Goal: Information Seeking & Learning: Learn about a topic

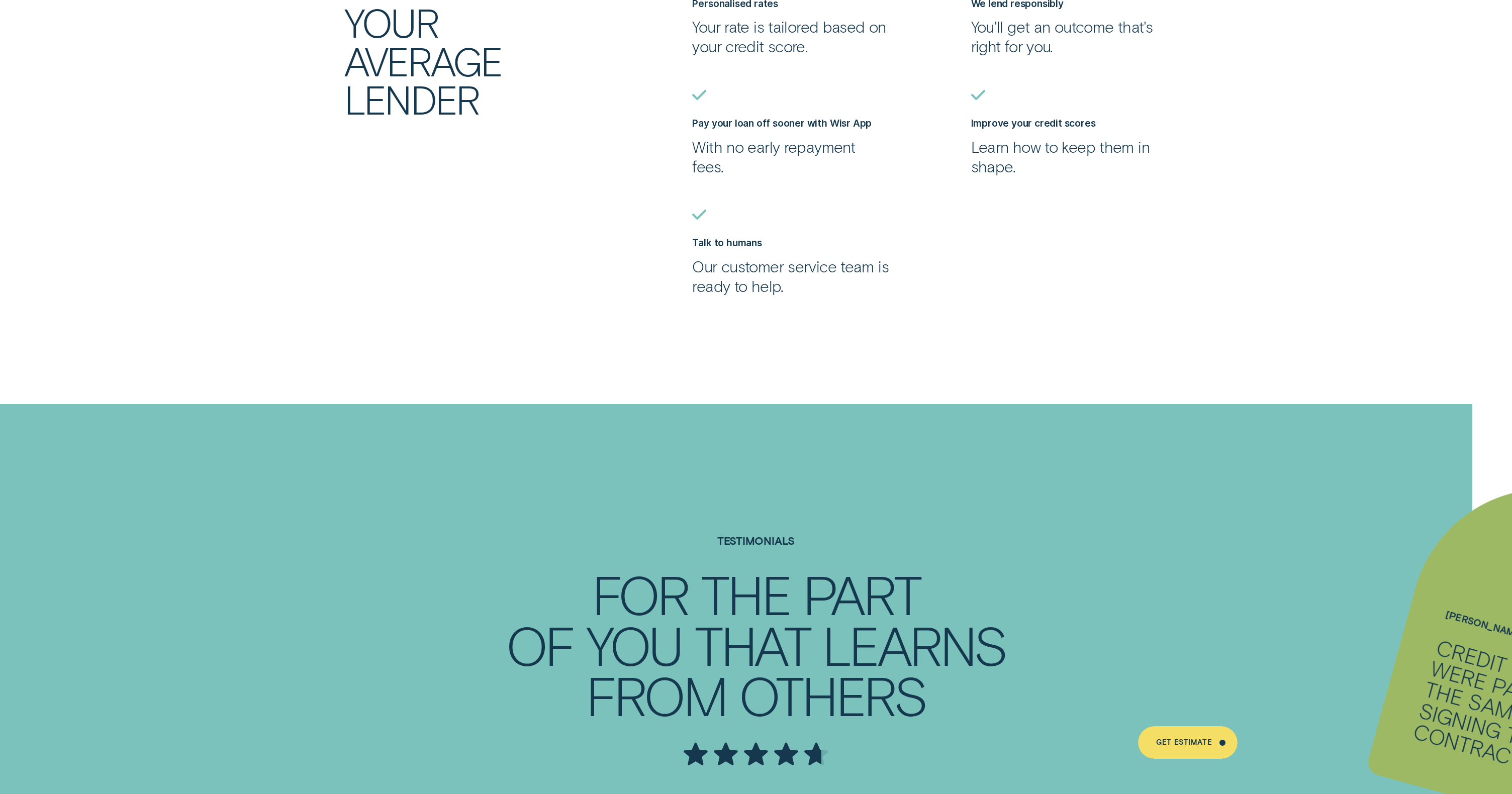
scroll to position [2798, 0]
click at [190, 127] on div "The Wisr Difference Wisr isn't your average lender Personalised rates Your rate…" at bounding box center [756, 111] width 1512 height 365
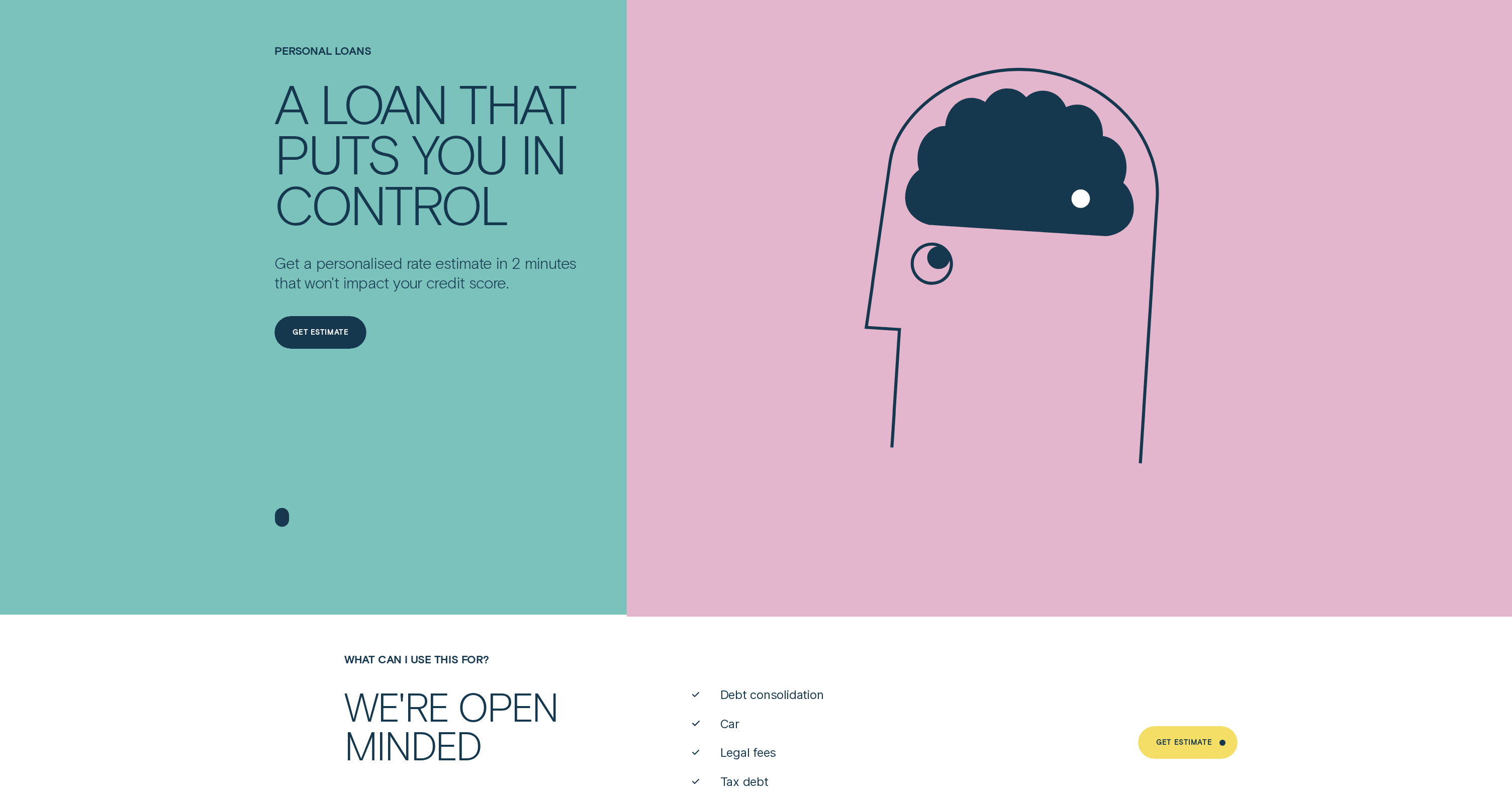
scroll to position [0, 0]
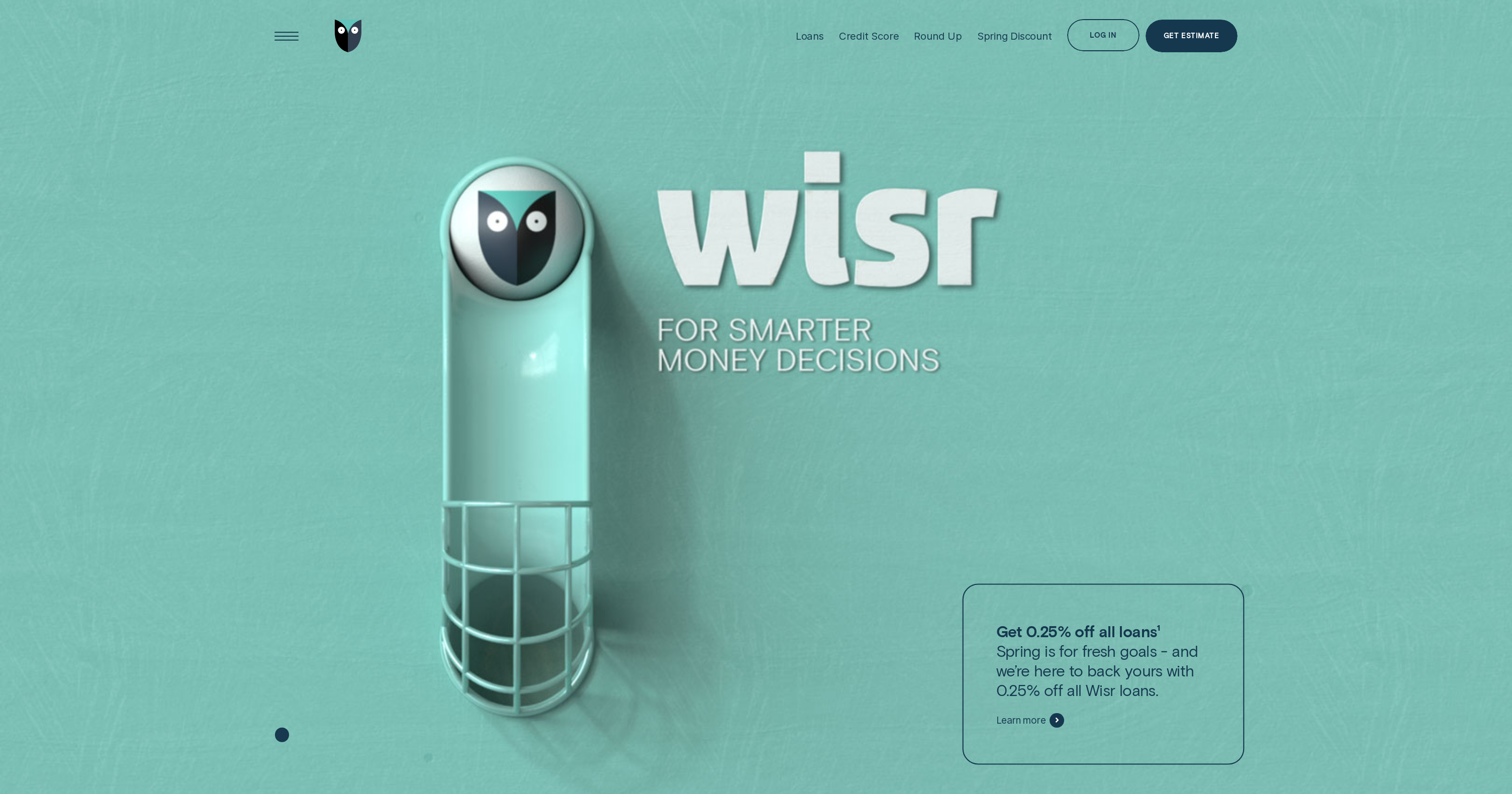
click at [1056, 721] on icon at bounding box center [1057, 719] width 3 height 5
click at [809, 35] on div "Loans" at bounding box center [809, 36] width 28 height 12
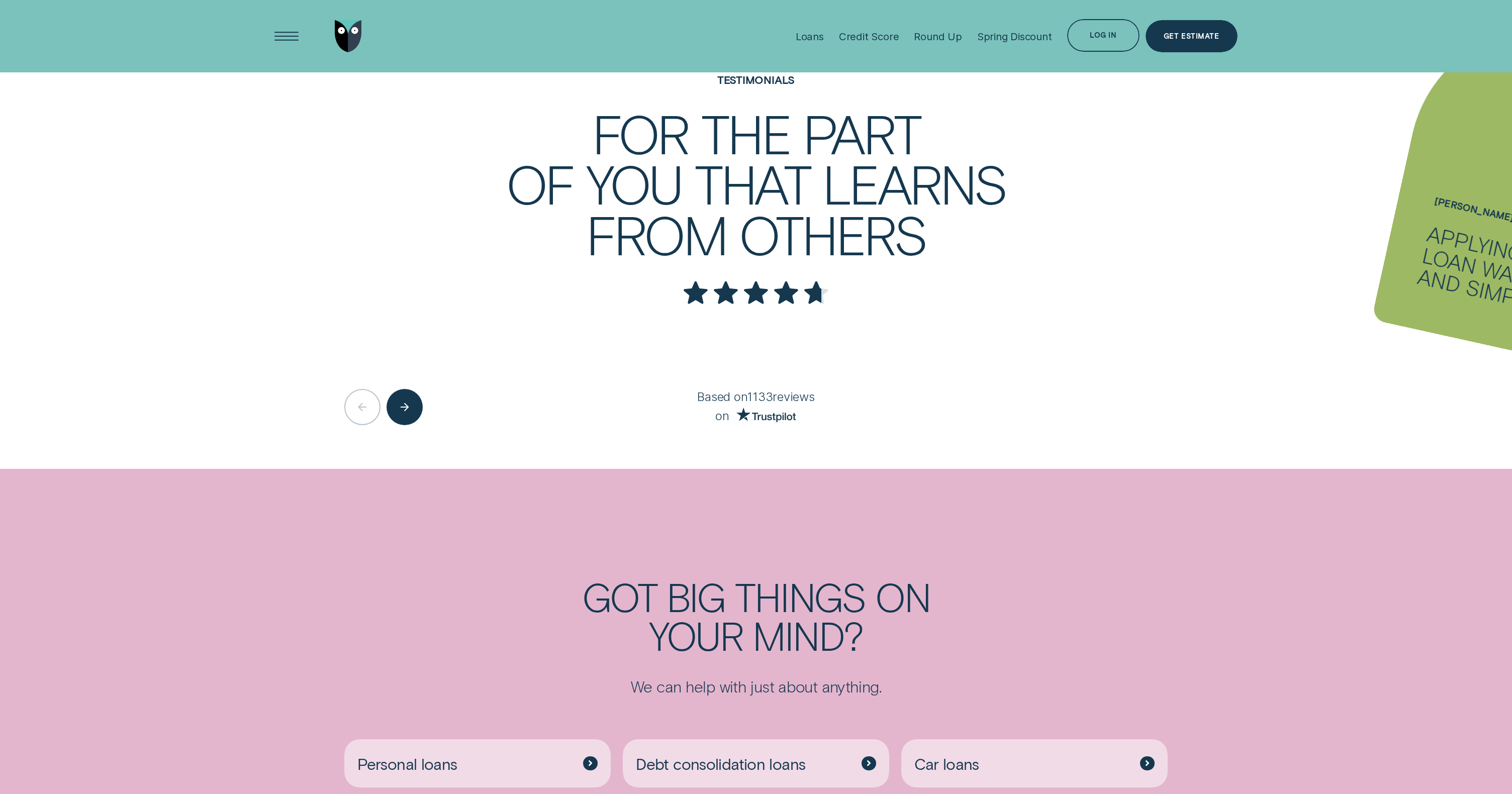
scroll to position [2668, 0]
click at [406, 416] on div "Next button" at bounding box center [404, 410] width 37 height 37
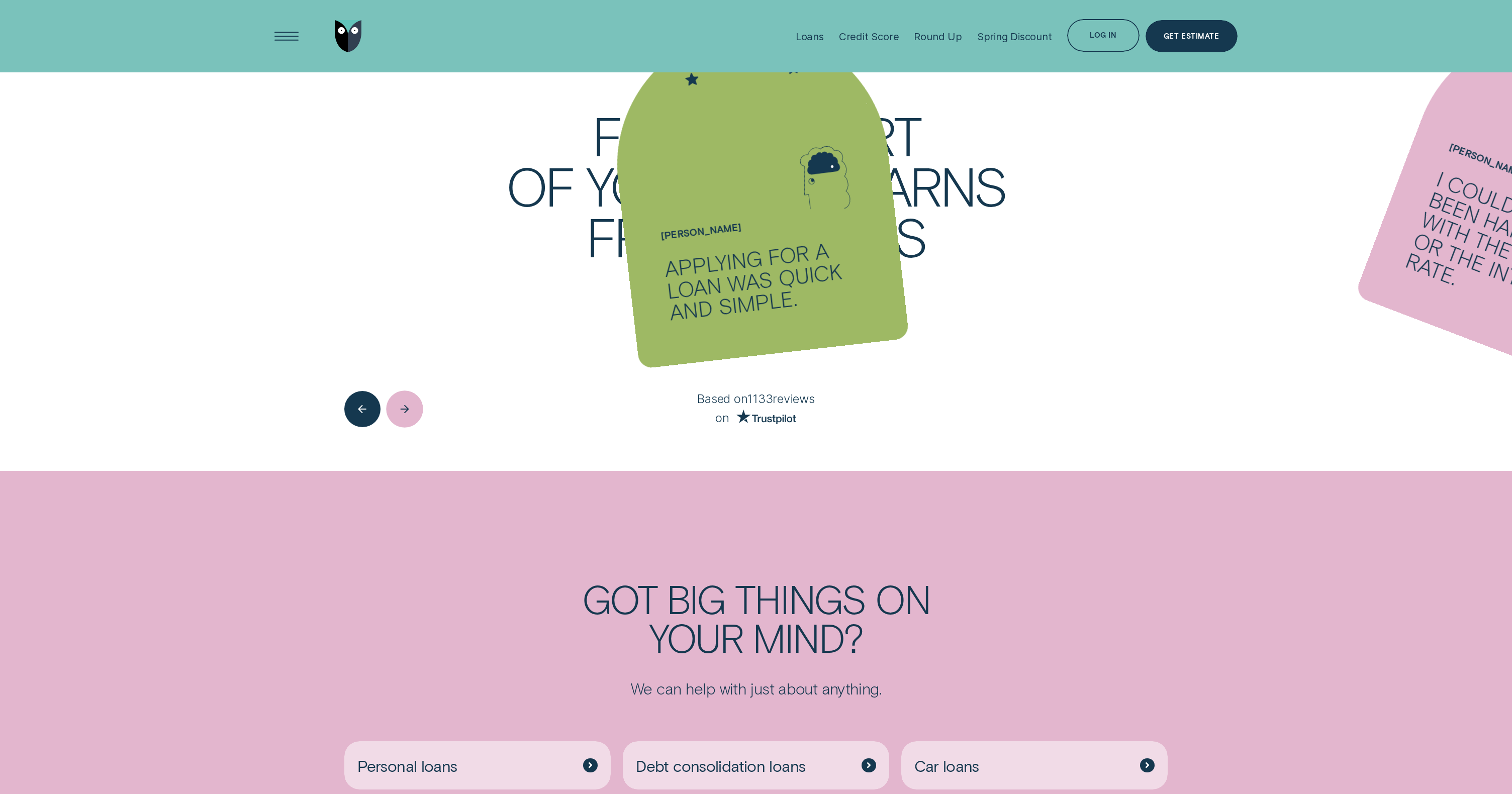
click at [408, 416] on div "Next button" at bounding box center [404, 410] width 37 height 37
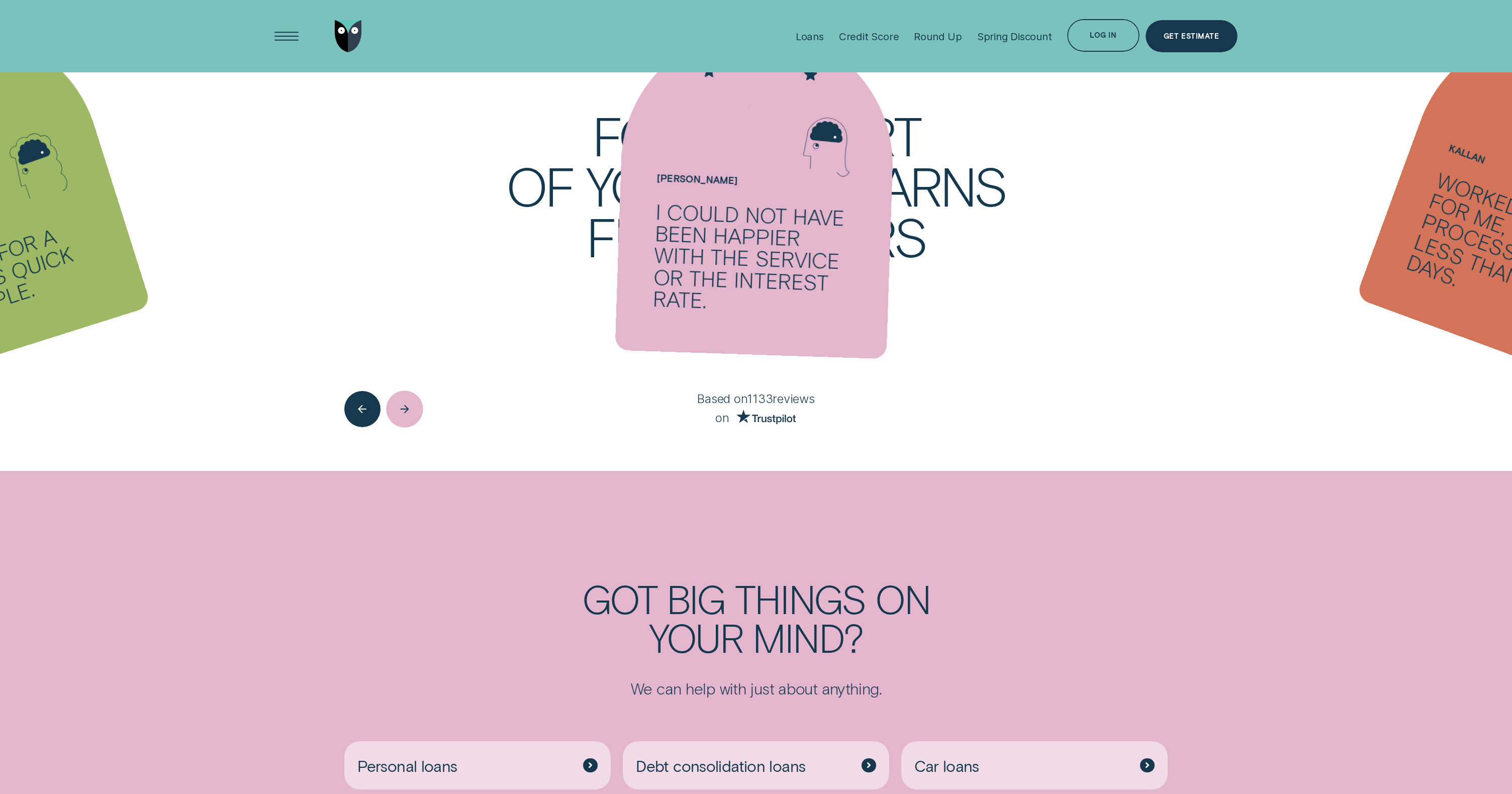
click at [408, 416] on div "Next button" at bounding box center [404, 410] width 37 height 37
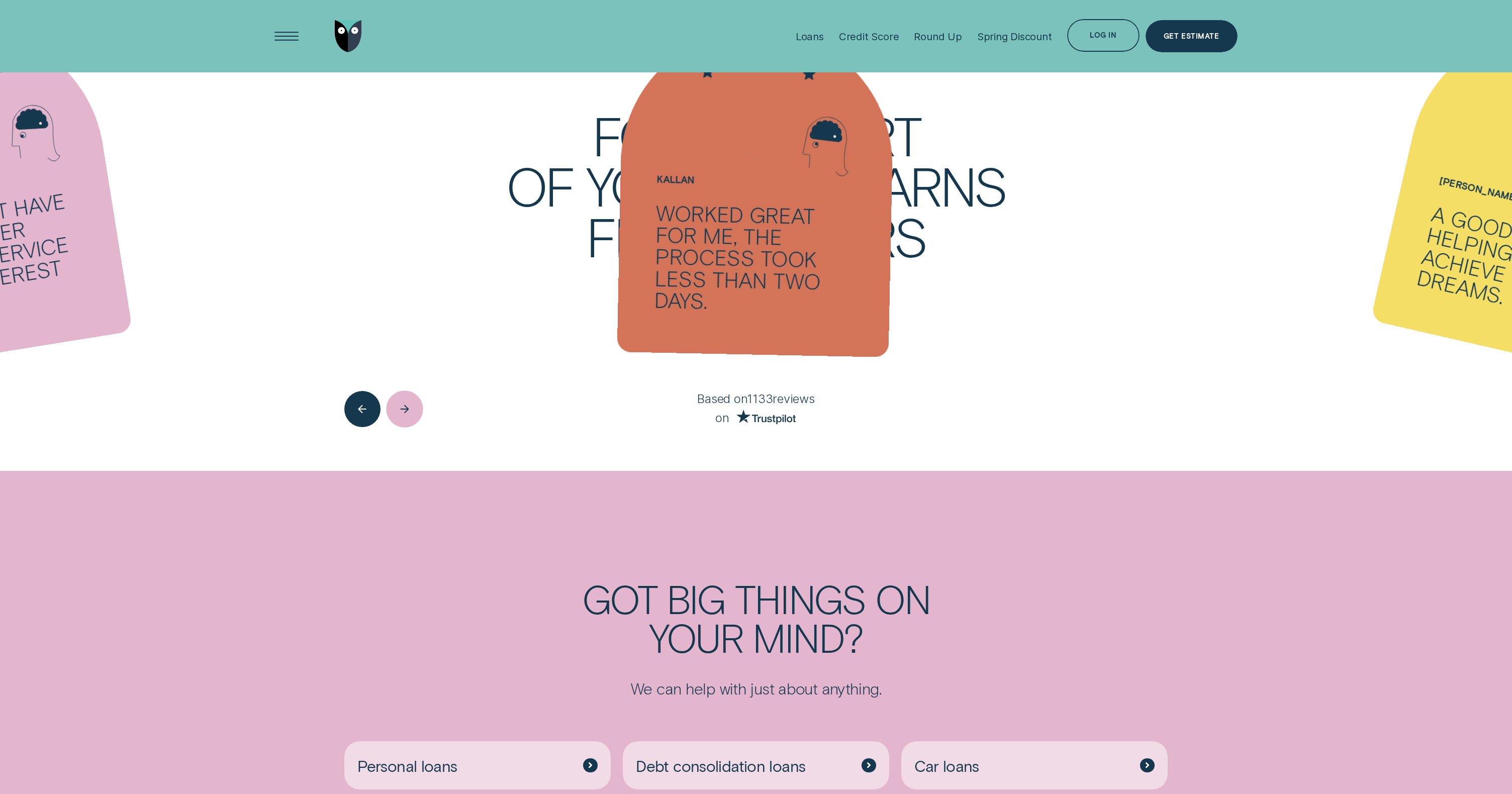
click at [401, 412] on div "Next button" at bounding box center [404, 410] width 37 height 37
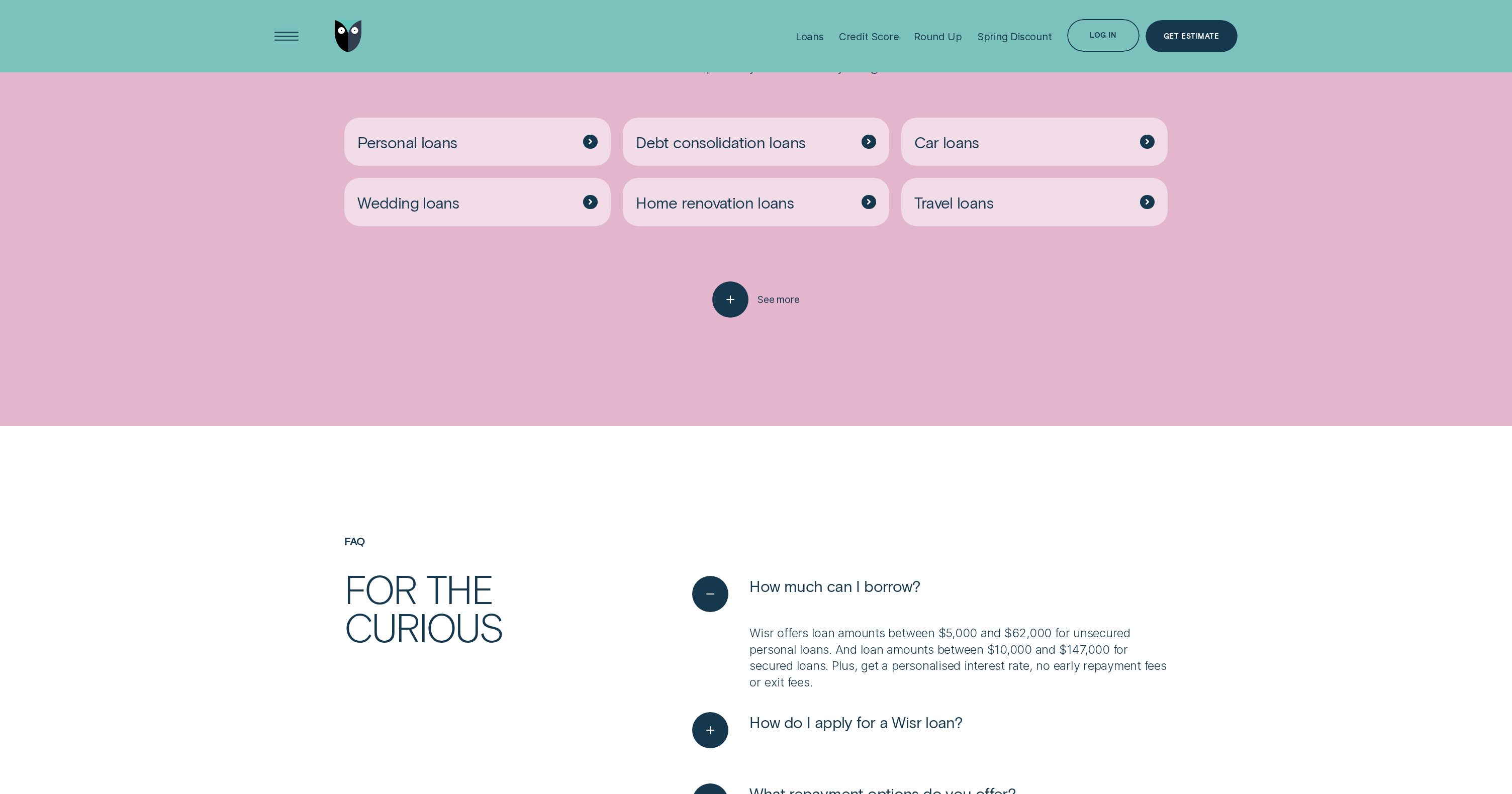
scroll to position [3284, 0]
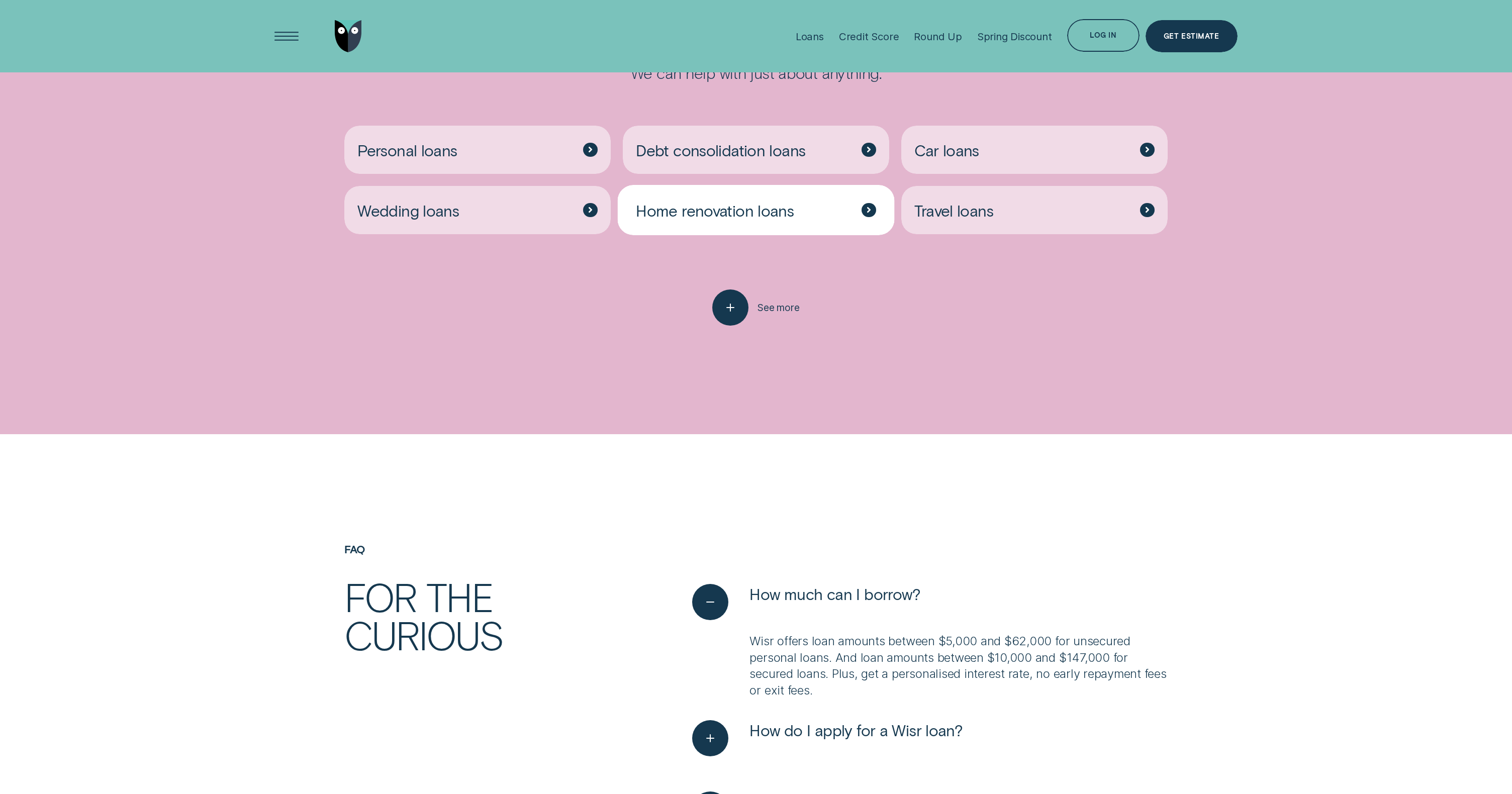
click at [777, 218] on span "Home renovation loans" at bounding box center [715, 210] width 158 height 20
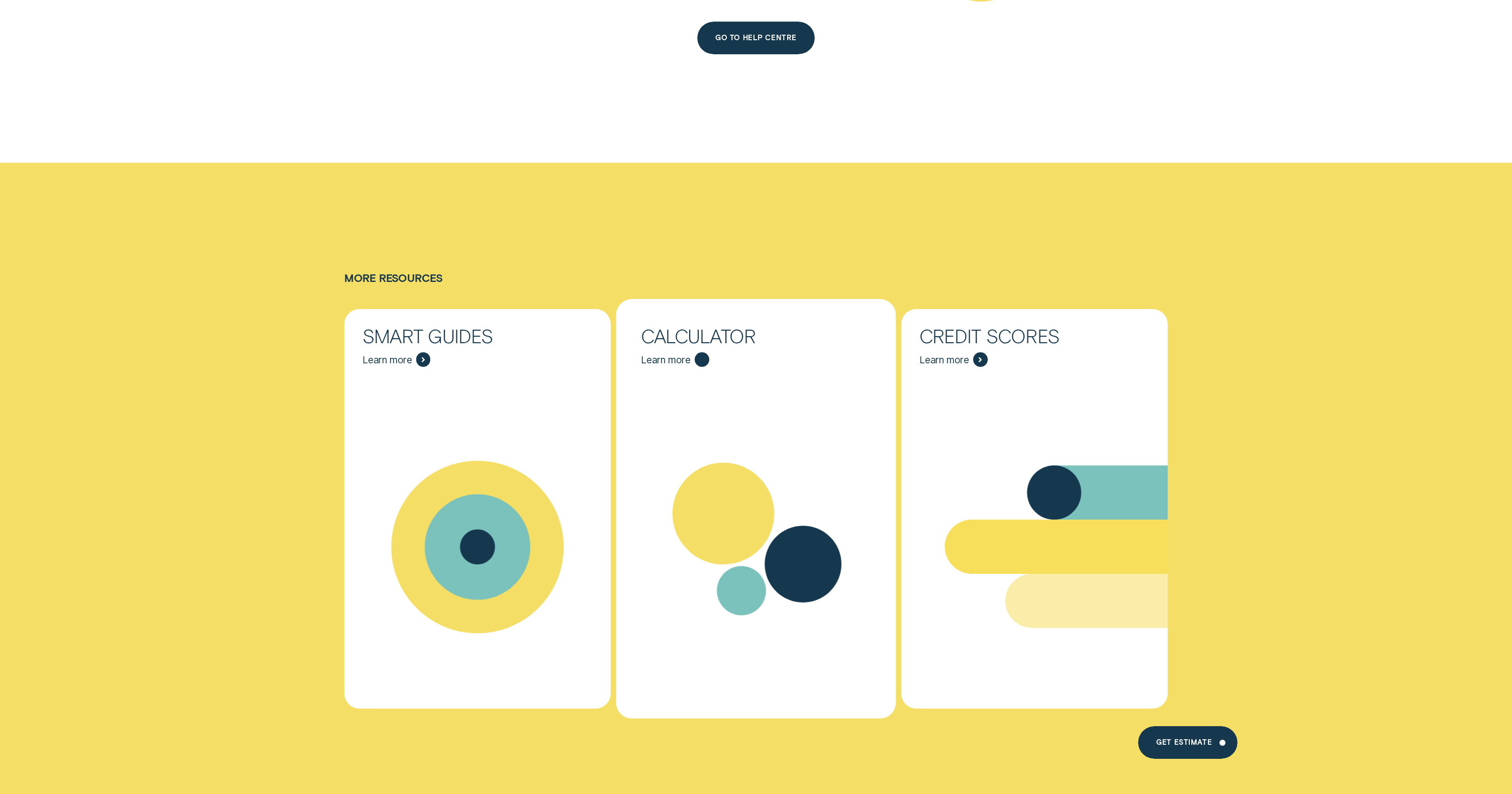
scroll to position [5384, 0]
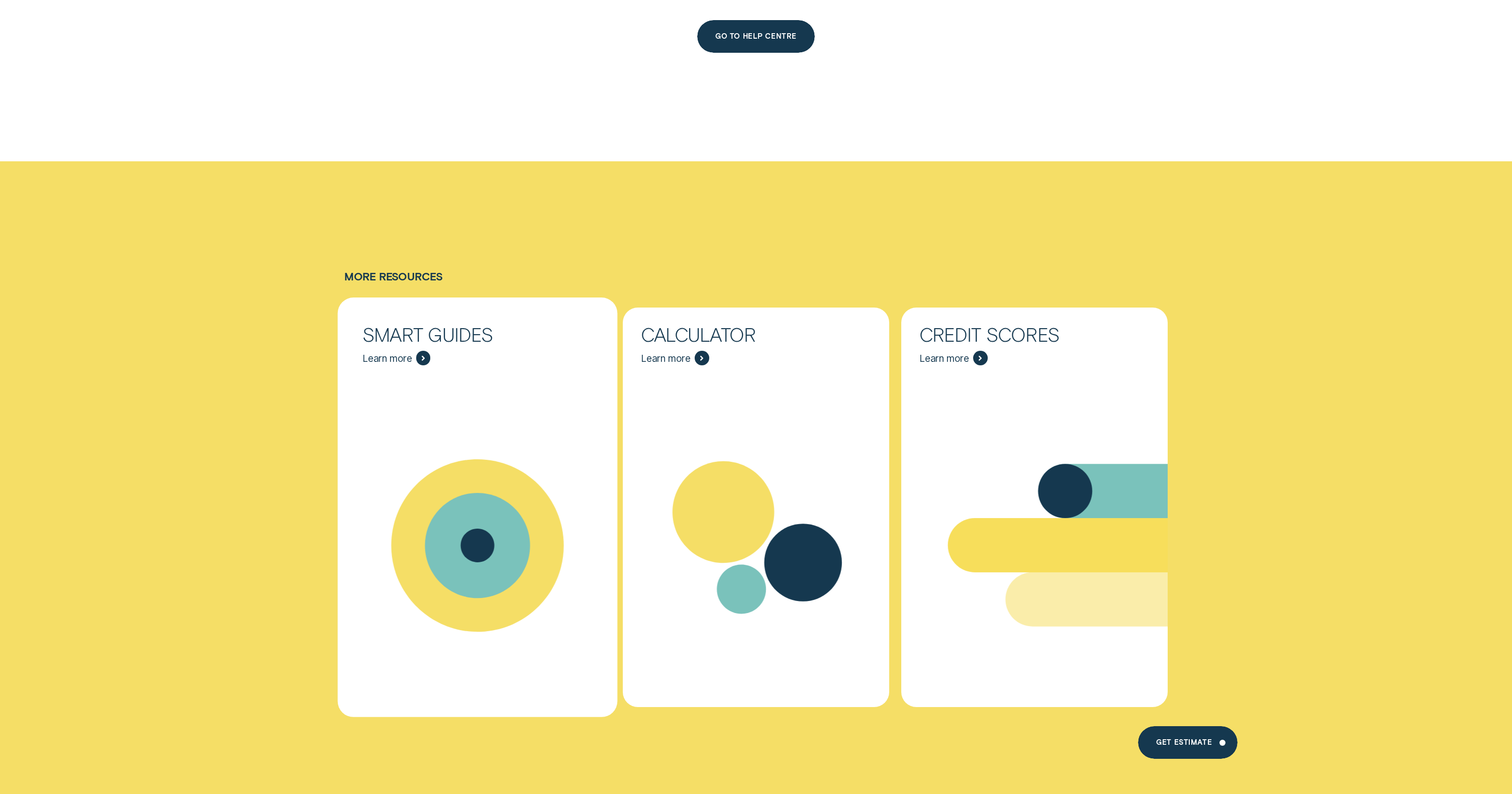
click at [397, 352] on span "Learn more" at bounding box center [387, 358] width 50 height 12
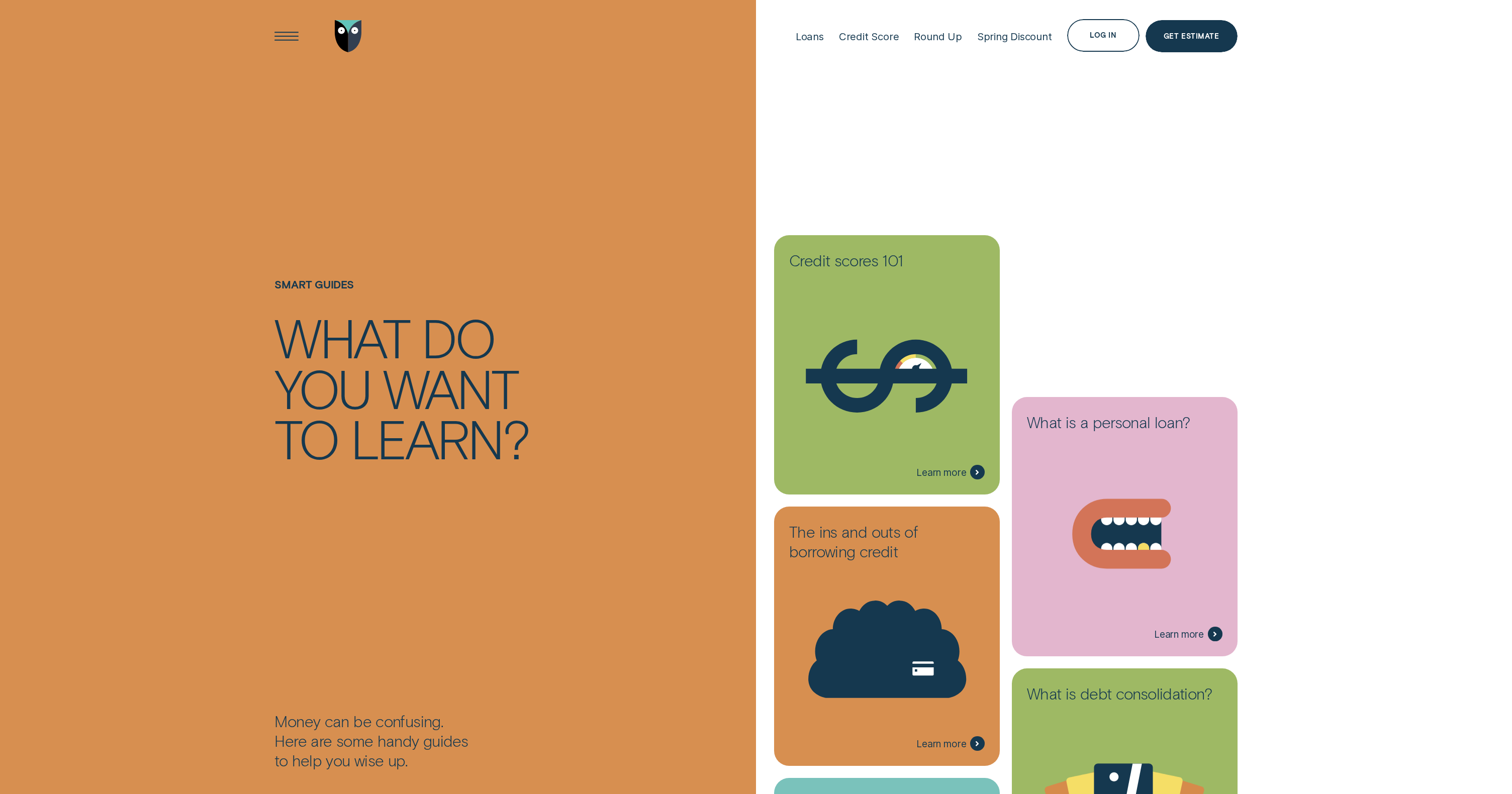
click at [289, 40] on div "Open Menu" at bounding box center [287, 36] width 47 height 47
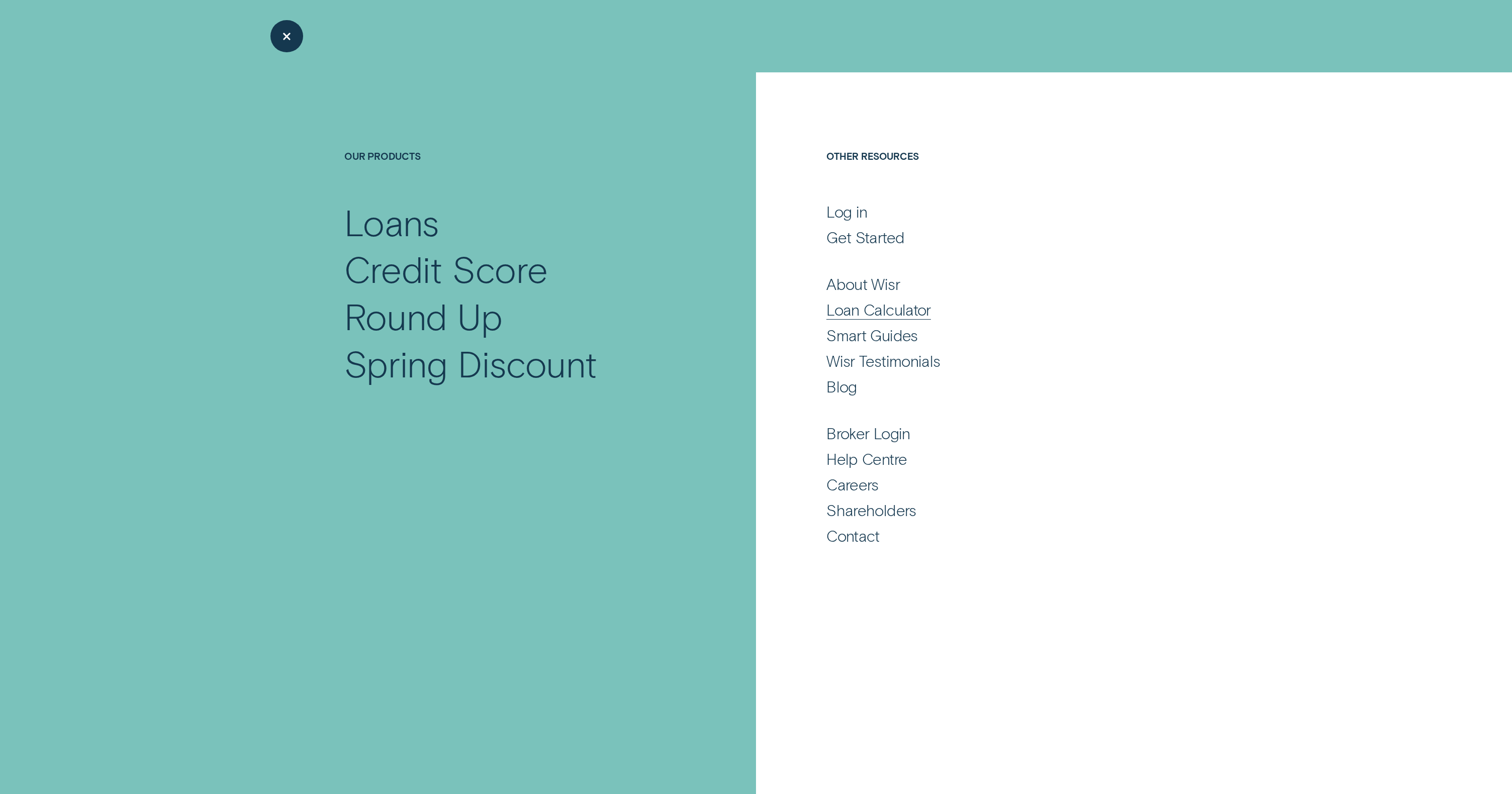
click at [850, 316] on div "Loan Calculator" at bounding box center [878, 309] width 105 height 20
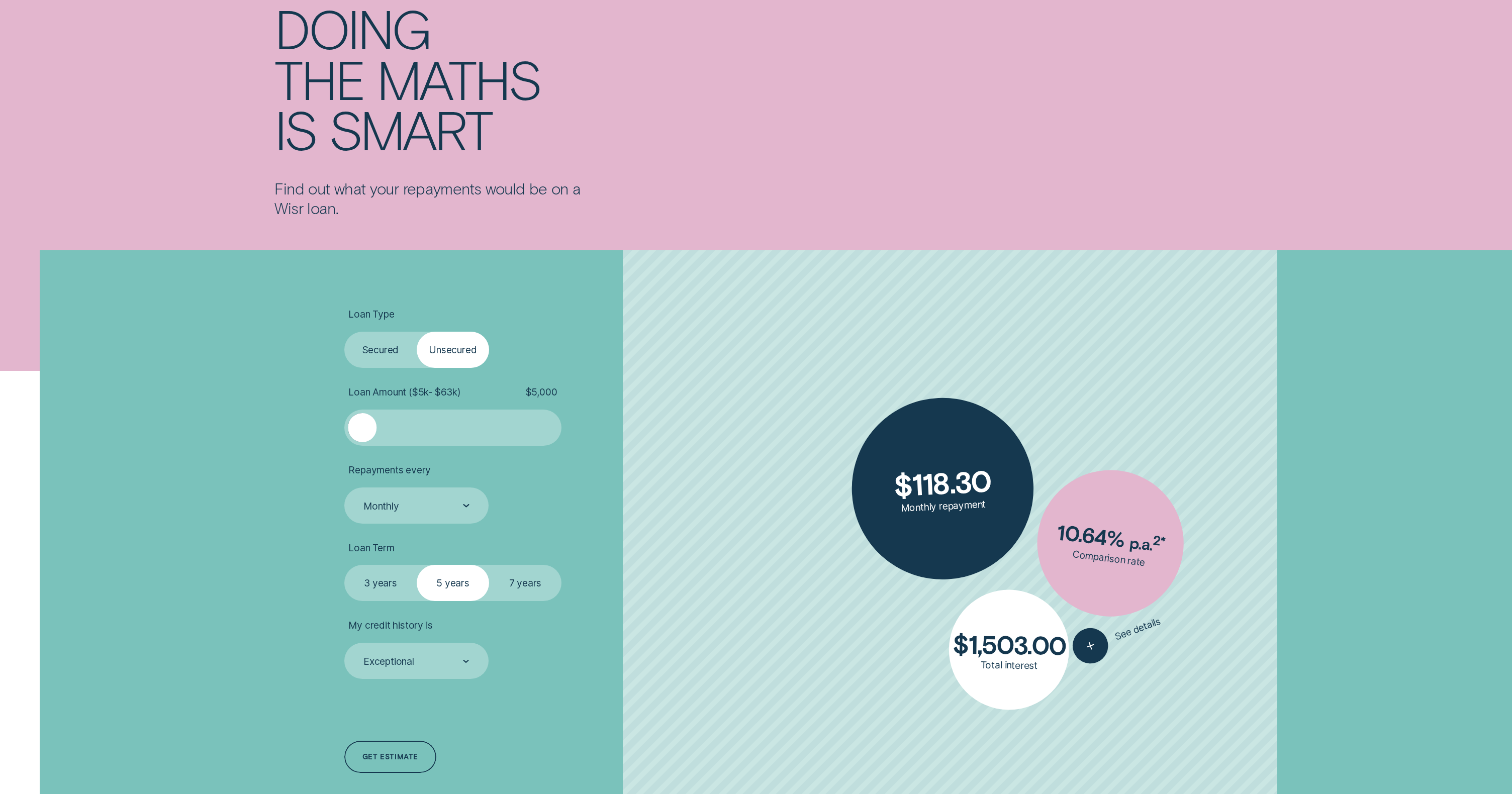
scroll to position [112, 0]
click at [466, 513] on div at bounding box center [467, 505] width 7 height 35
click at [469, 505] on icon at bounding box center [466, 505] width 5 height 2
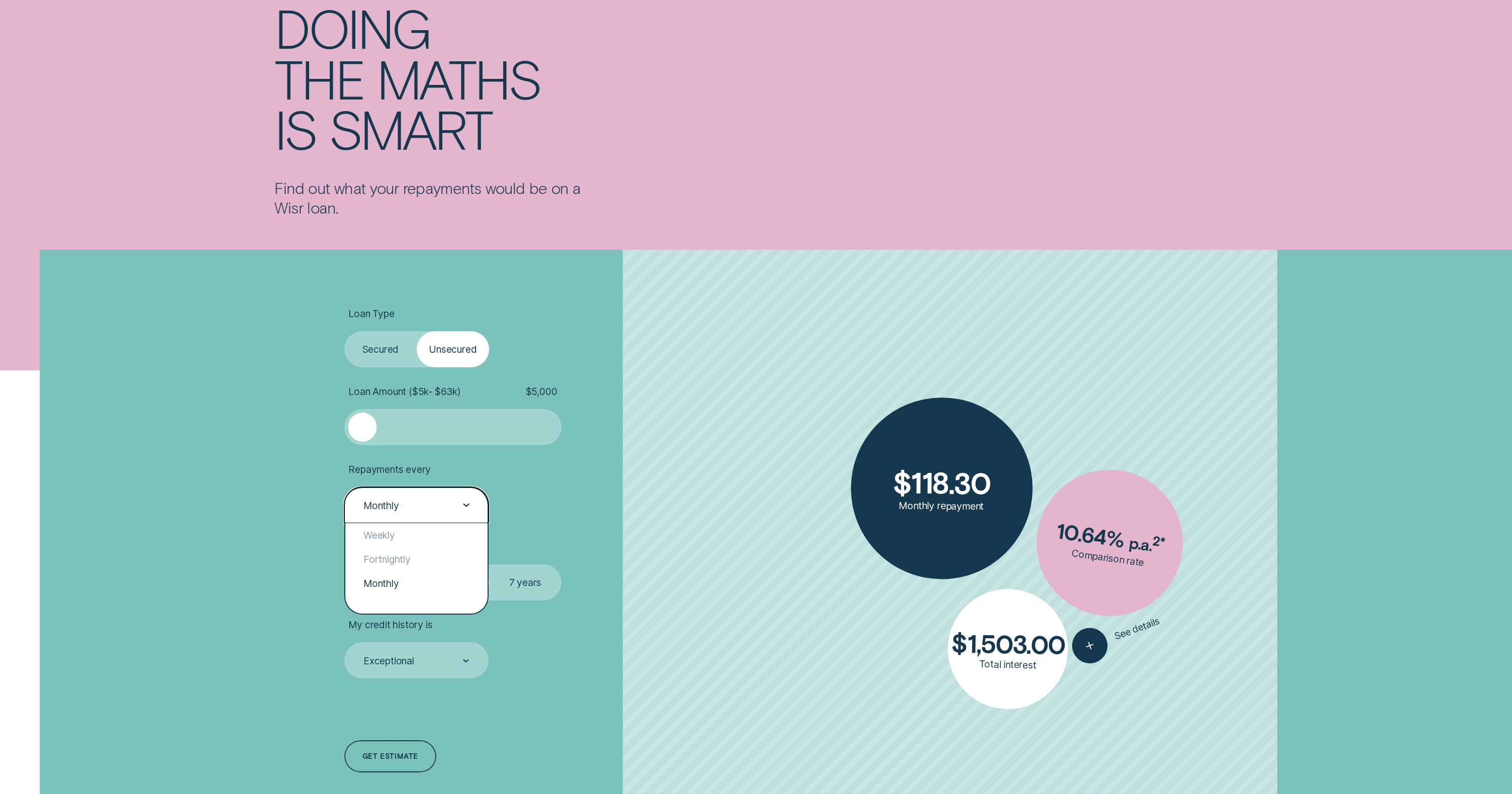
click at [469, 505] on icon at bounding box center [466, 505] width 5 height 2
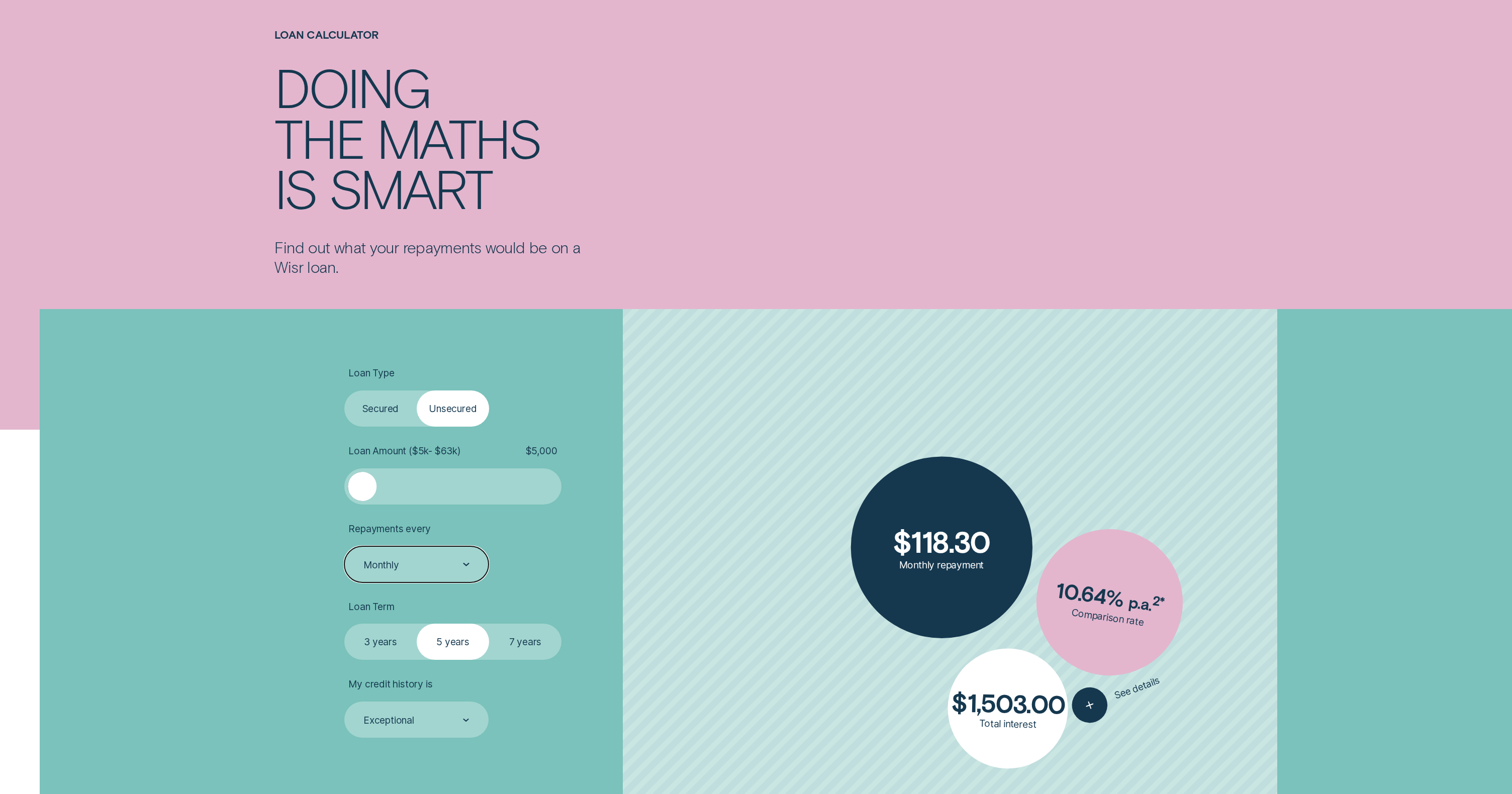
scroll to position [0, 0]
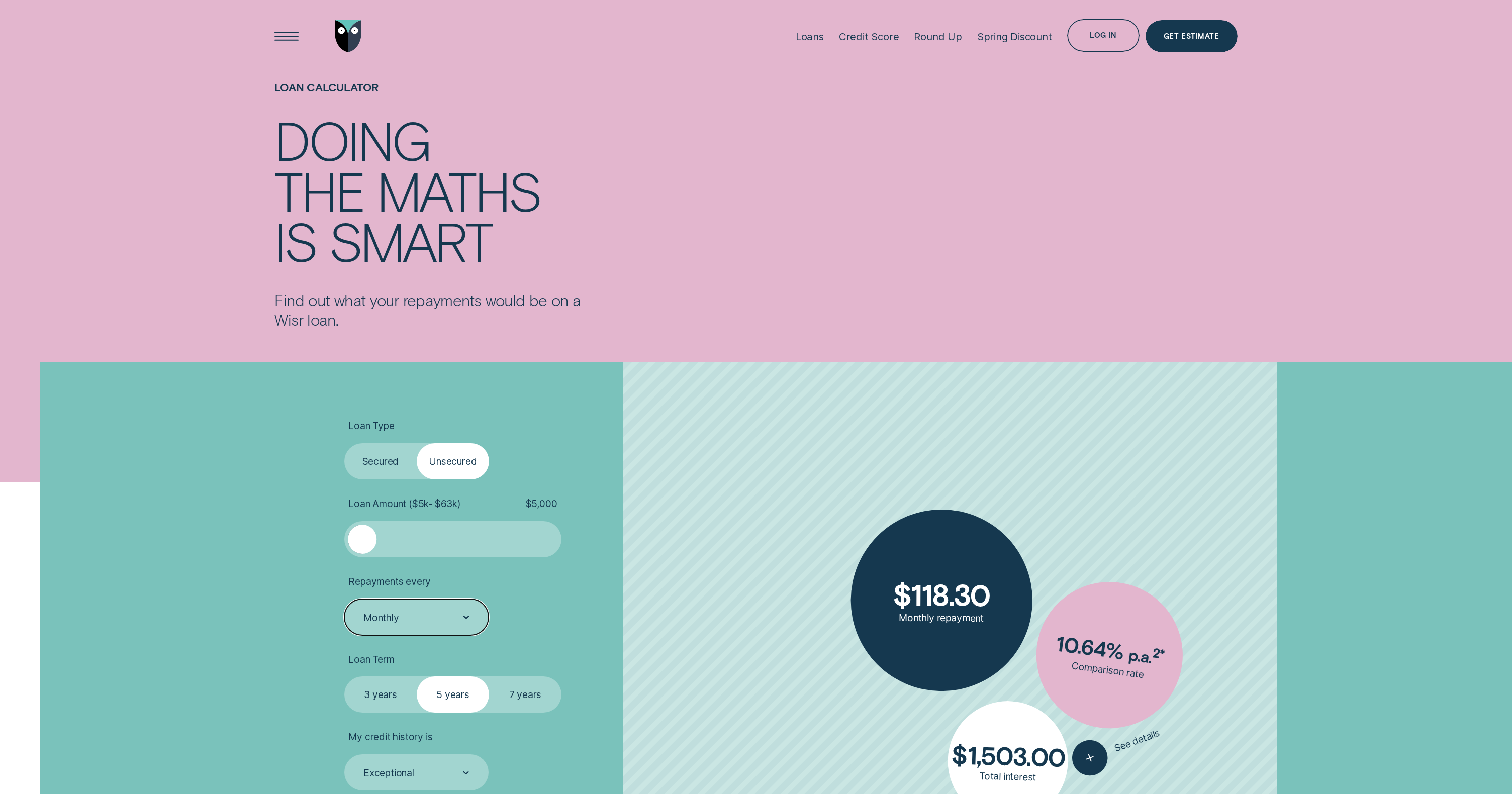
click at [868, 38] on div "Credit Score" at bounding box center [869, 36] width 60 height 12
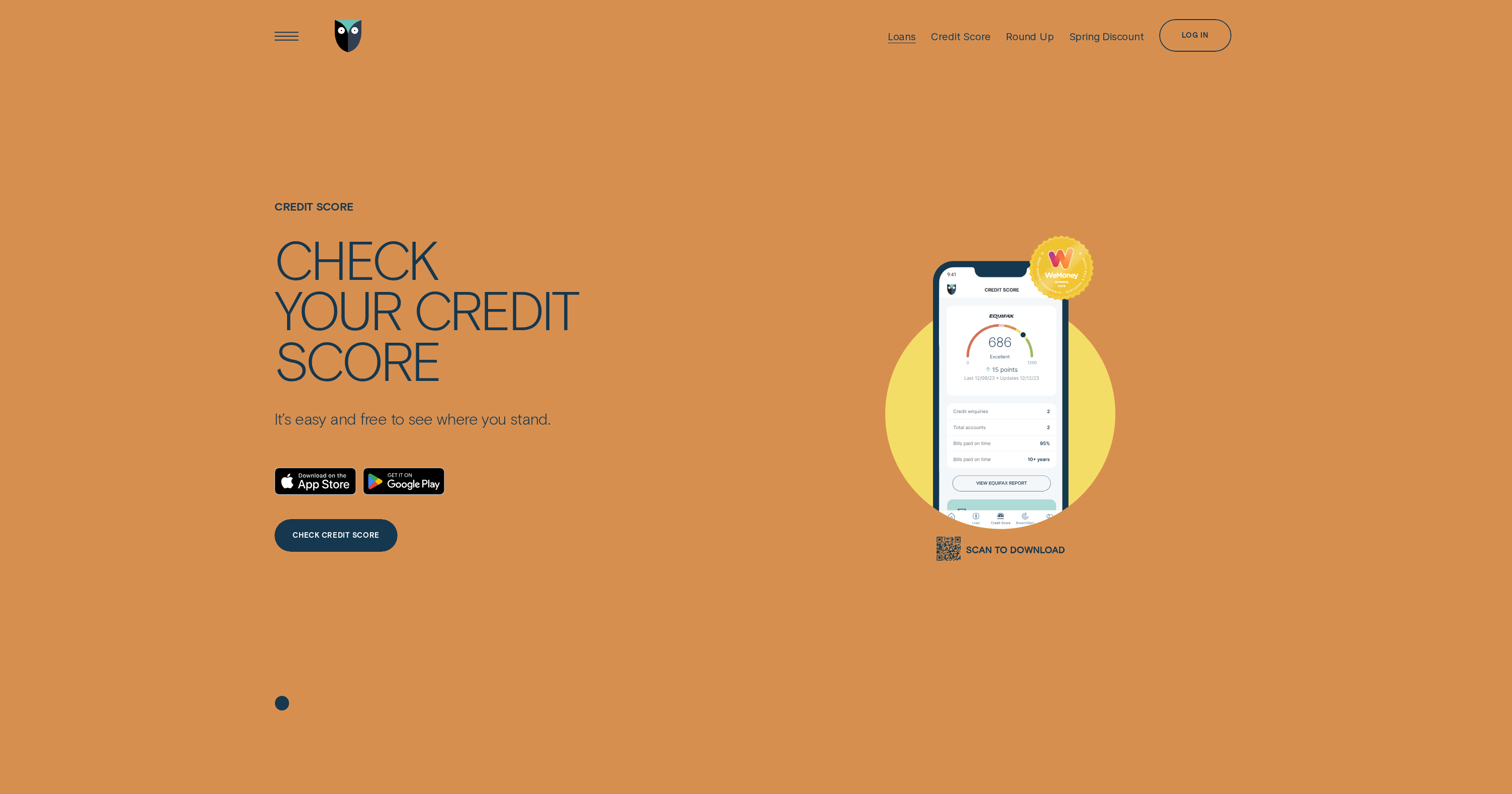
click at [904, 37] on div "Loans" at bounding box center [902, 36] width 28 height 12
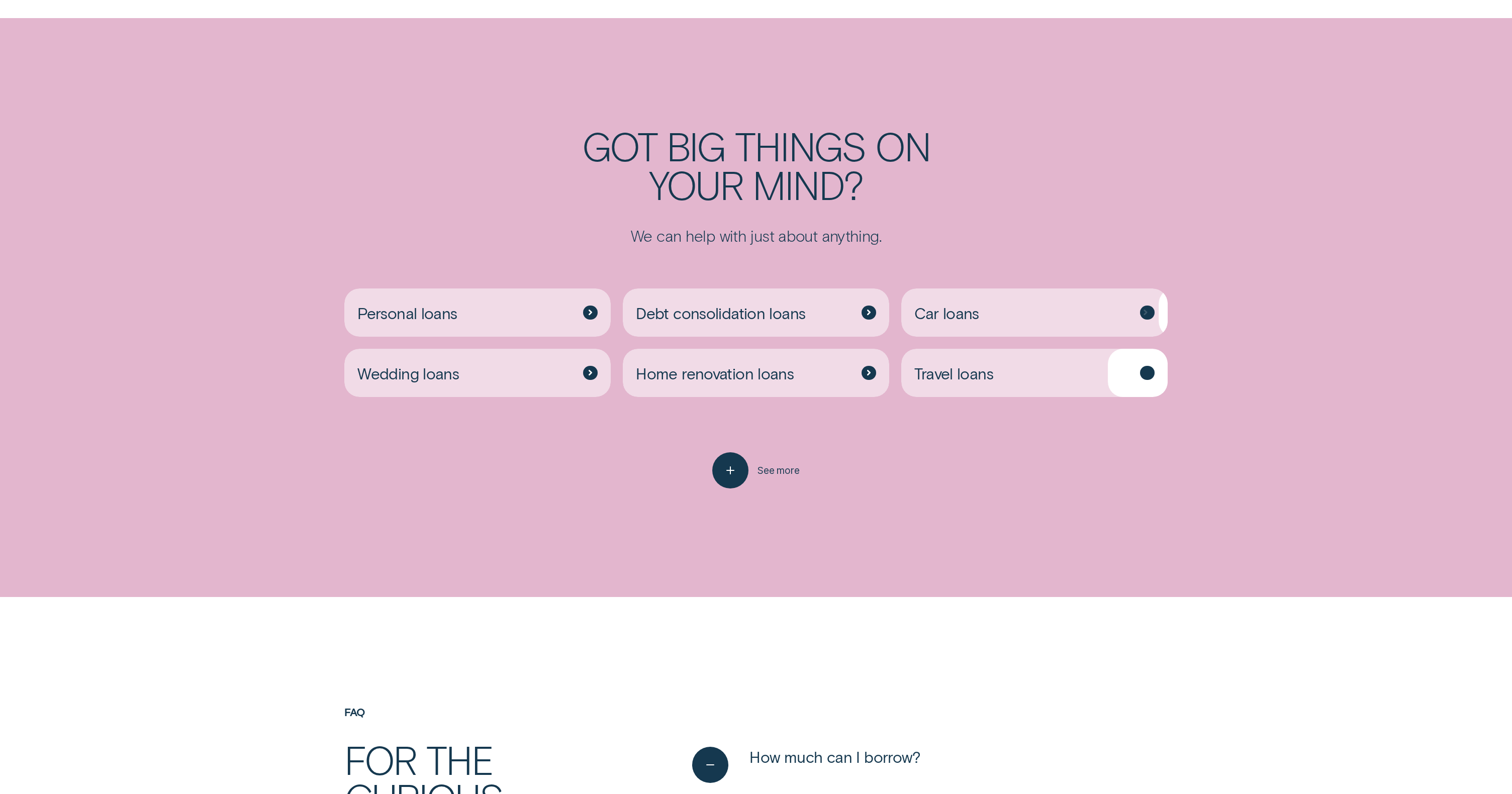
scroll to position [3125, 0]
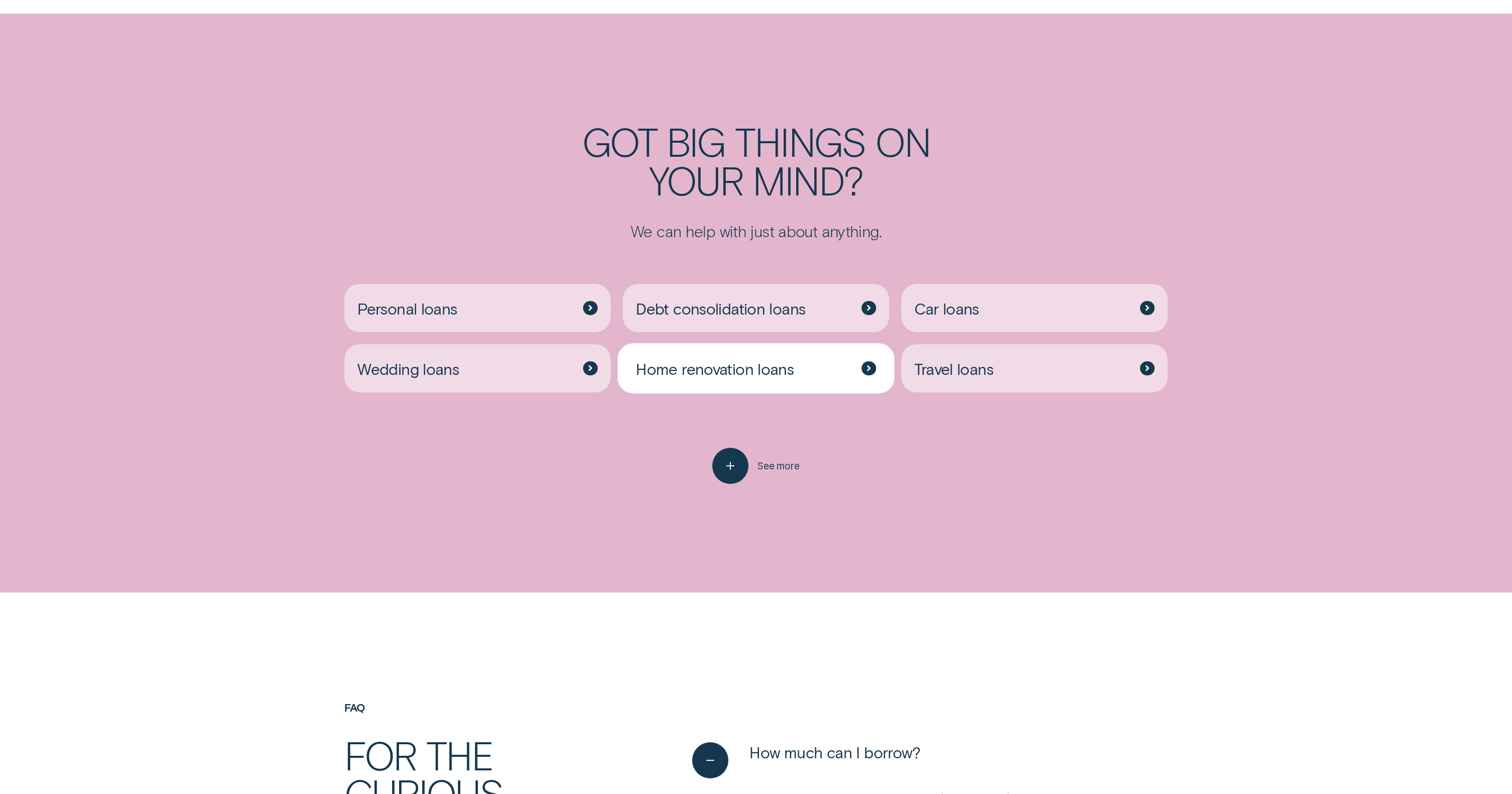
click at [806, 373] on div "Home renovation loans" at bounding box center [755, 368] width 266 height 49
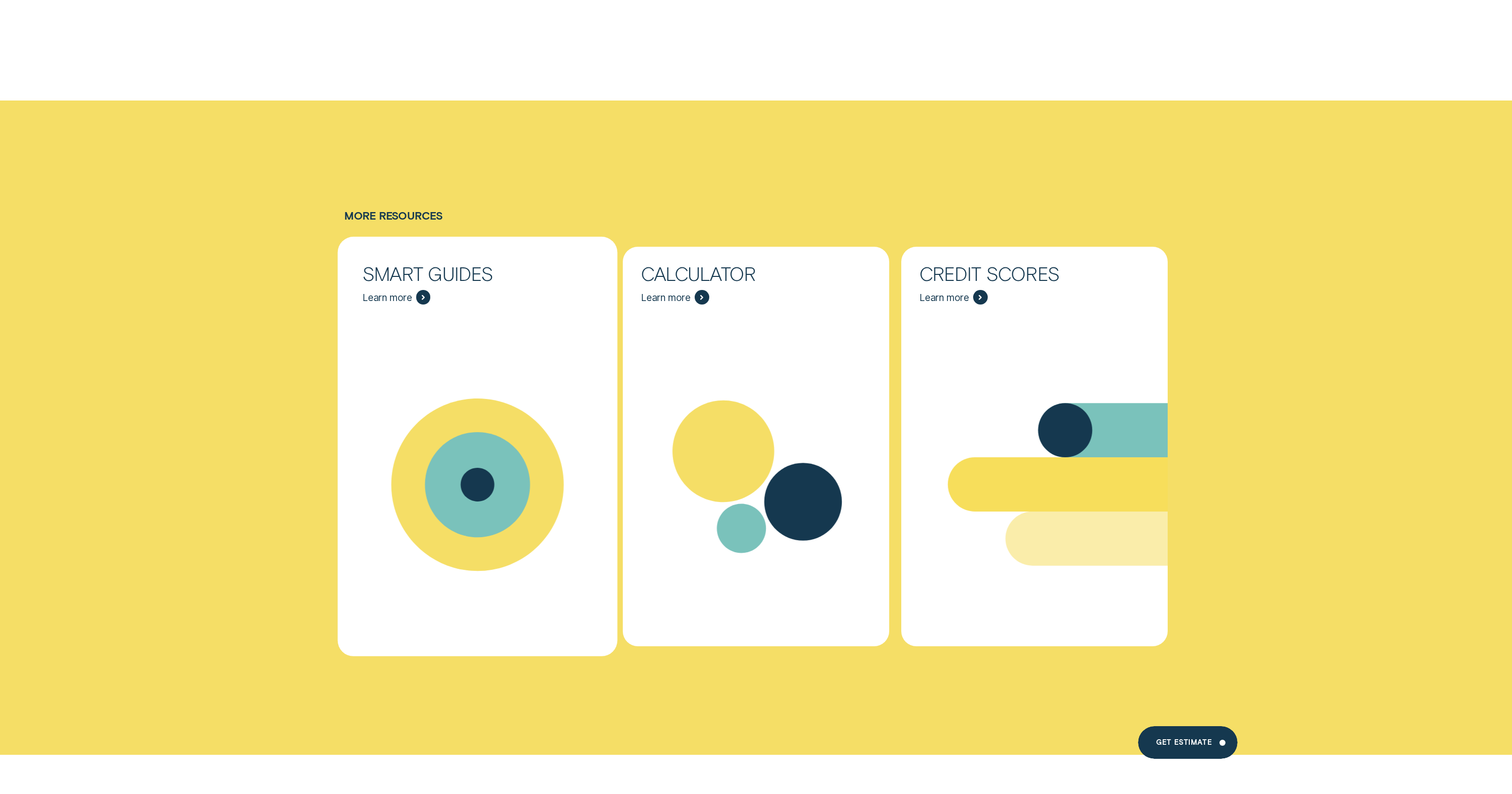
scroll to position [5445, 0]
click at [535, 337] on div "Resources - Smart Guides" at bounding box center [478, 484] width 280 height 340
